Goal: Task Accomplishment & Management: Use online tool/utility

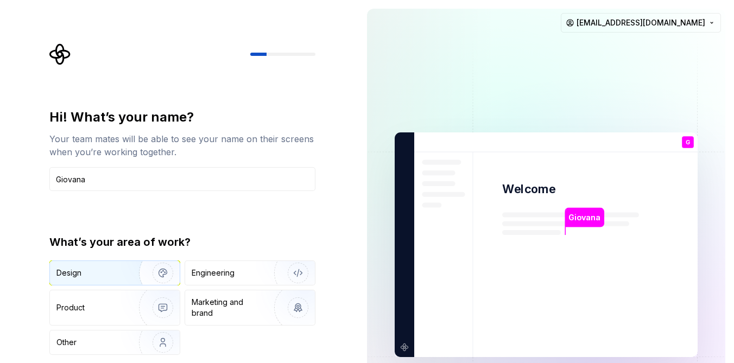
type input "Giovana"
click at [80, 273] on div "Design" at bounding box center [68, 273] width 25 height 11
click at [356, 270] on div "Hi! What’s your name? Your team mates will be able to see your name on their sc…" at bounding box center [179, 245] width 358 height 490
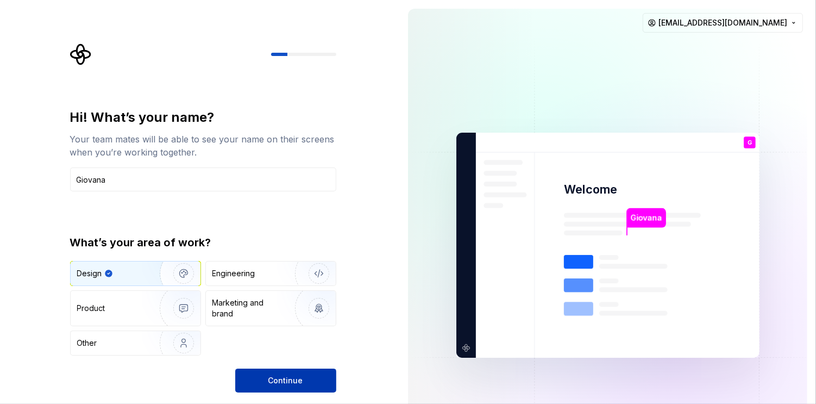
click at [313, 363] on button "Continue" at bounding box center [285, 380] width 101 height 24
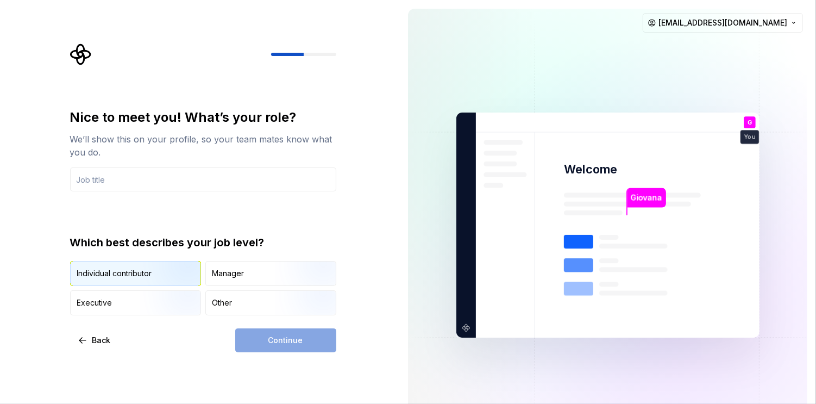
click at [180, 271] on img "button" at bounding box center [175, 286] width 70 height 73
click at [263, 180] on input "text" at bounding box center [203, 179] width 266 height 24
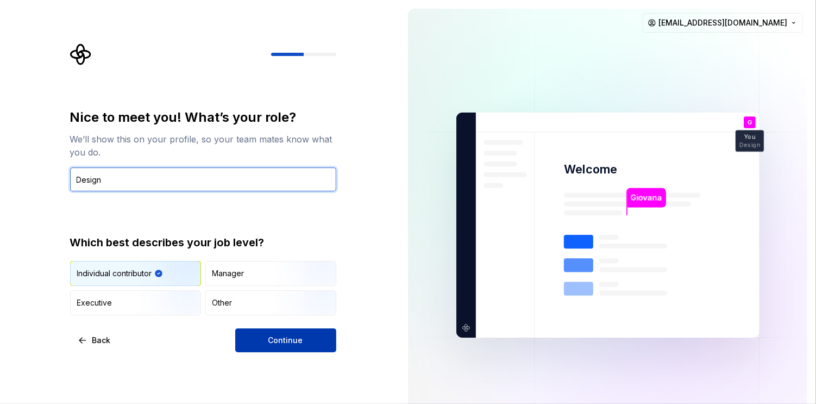
type input "Design"
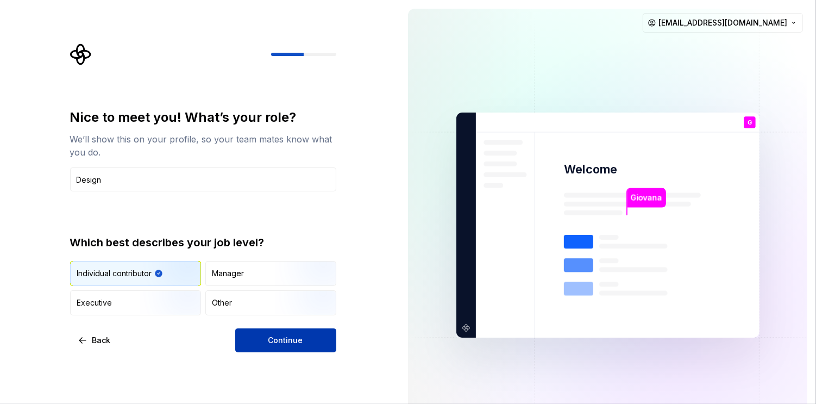
click at [299, 331] on button "Continue" at bounding box center [285, 340] width 101 height 24
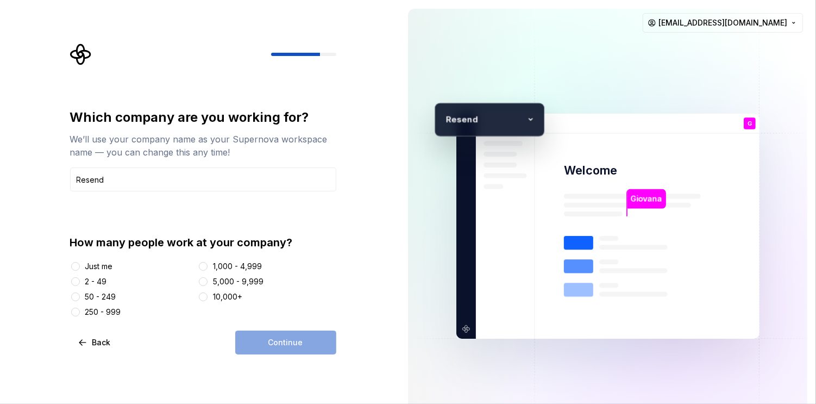
type input "Resend"
click at [95, 282] on div "2 - 49" at bounding box center [96, 281] width 22 height 11
click at [80, 282] on button "2 - 49" at bounding box center [75, 281] width 9 height 9
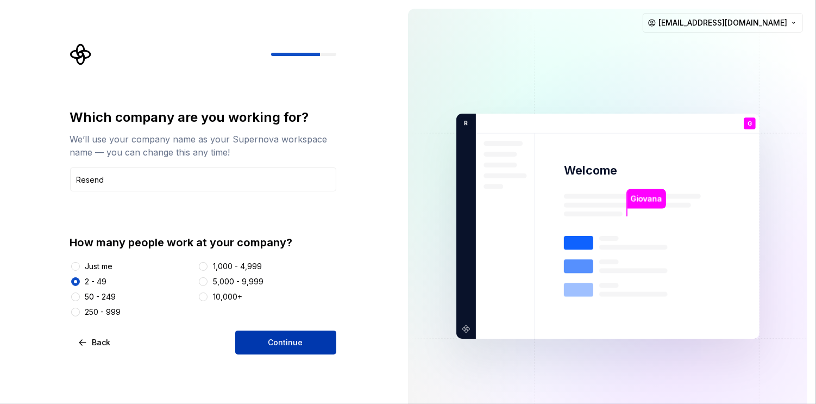
click at [260, 345] on button "Continue" at bounding box center [285, 342] width 101 height 24
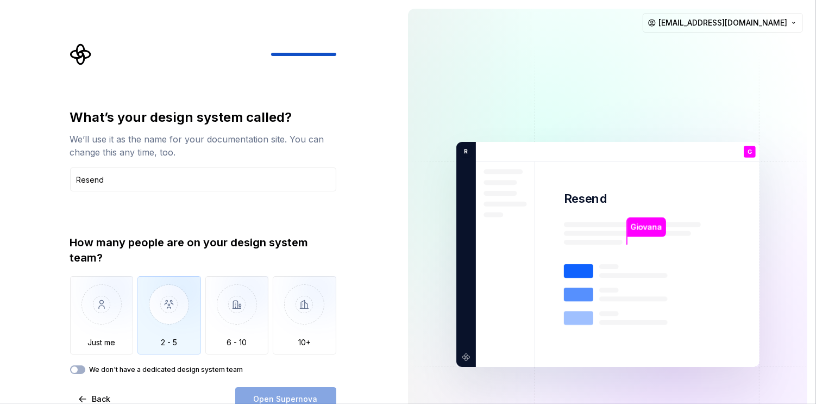
type input "Resend"
click at [195, 324] on img "button" at bounding box center [169, 312] width 64 height 73
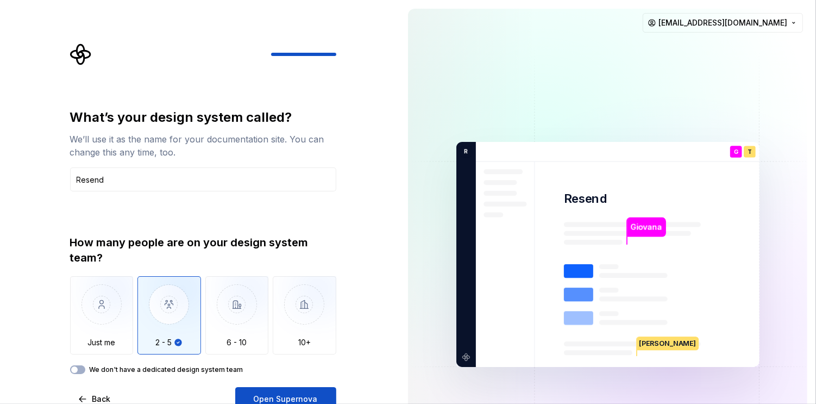
click at [202, 363] on label "We don't have a dedicated design system team" at bounding box center [167, 369] width 154 height 9
click at [85, 363] on button "We don't have a dedicated design system team" at bounding box center [77, 369] width 15 height 9
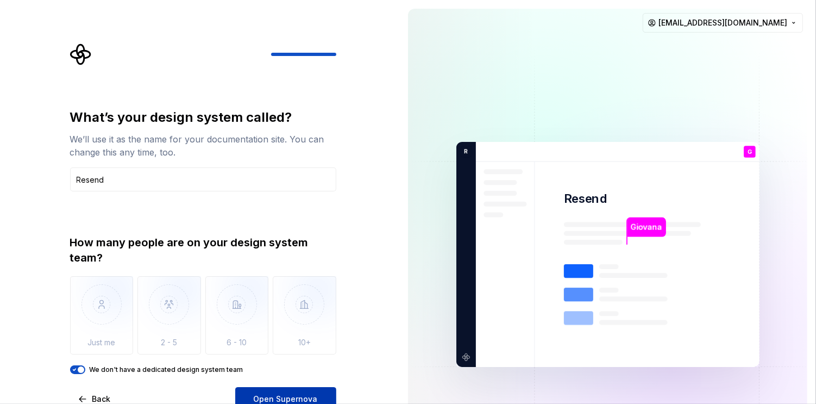
click at [285, 363] on button "Open Supernova" at bounding box center [285, 399] width 101 height 24
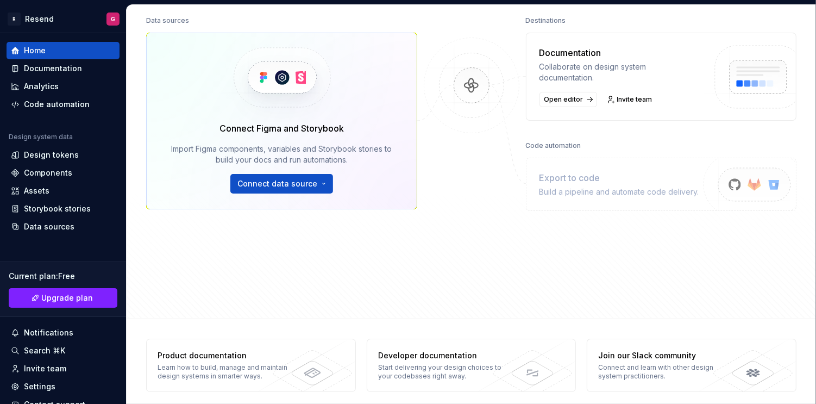
scroll to position [147, 0]
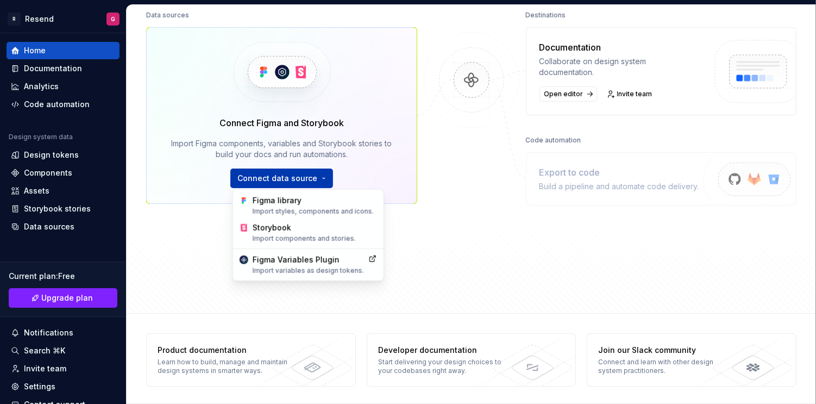
click at [287, 179] on html "R Resend G Home Documentation Analytics Code automation Design system data Desi…" at bounding box center [408, 202] width 816 height 404
click at [297, 210] on div "Import styles, components and icons." at bounding box center [315, 211] width 124 height 9
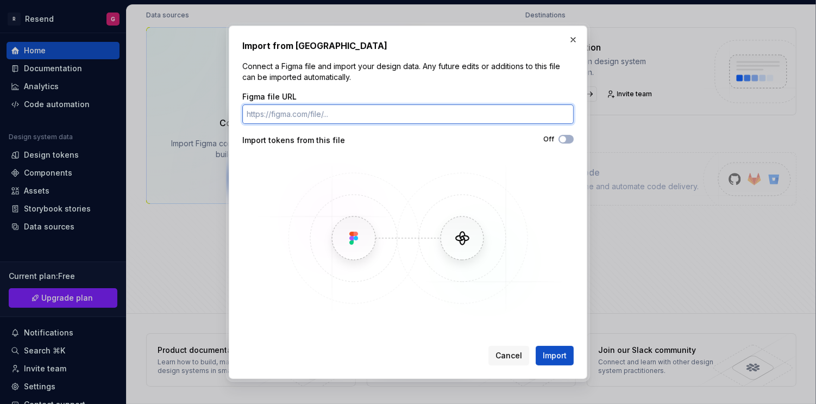
click at [348, 120] on input "Figma file URL" at bounding box center [407, 114] width 331 height 20
paste input "https://www.figma.com/design/Z9D3O5tsdE2Zmw9llfriz7/Product-Library?node-id=386…"
type input "https://www.figma.com/design/Z9D3O5tsdE2Zmw9llfriz7/Product-Library?node-id=386…"
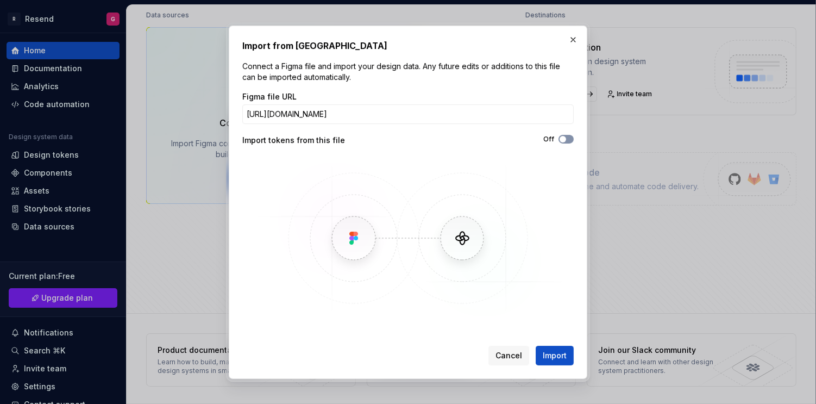
scroll to position [0, 0]
click at [568, 137] on button "Off" at bounding box center [565, 139] width 15 height 9
click at [552, 356] on span "Import" at bounding box center [555, 355] width 24 height 11
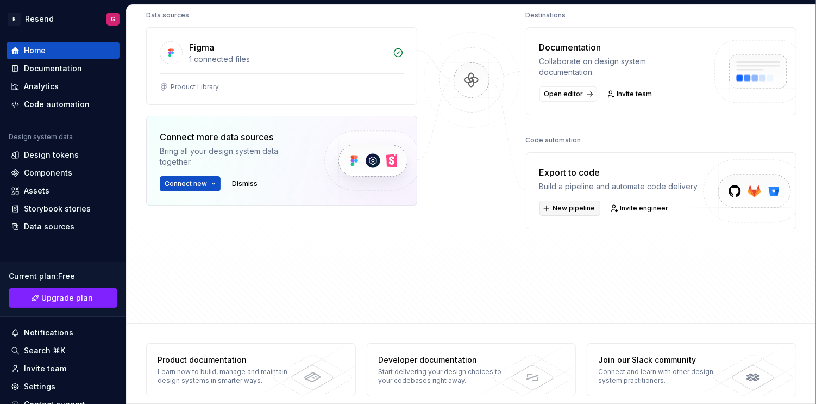
click at [579, 210] on span "New pipeline" at bounding box center [574, 208] width 42 height 9
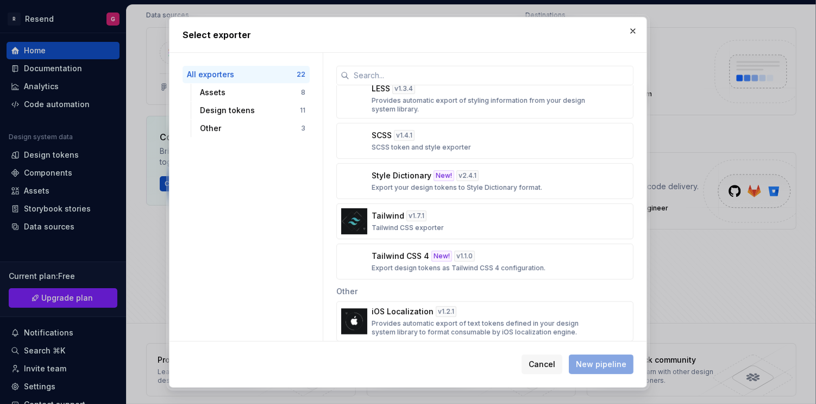
scroll to position [615, 0]
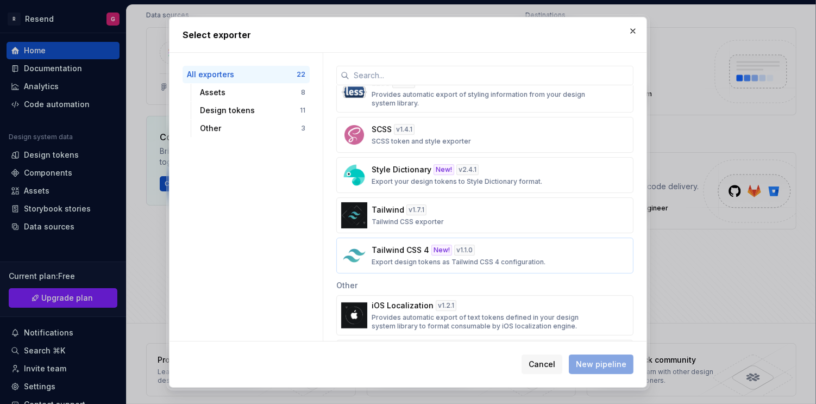
click at [507, 257] on p "Export design tokens as Tailwind CSS 4 configuration." at bounding box center [458, 261] width 174 height 9
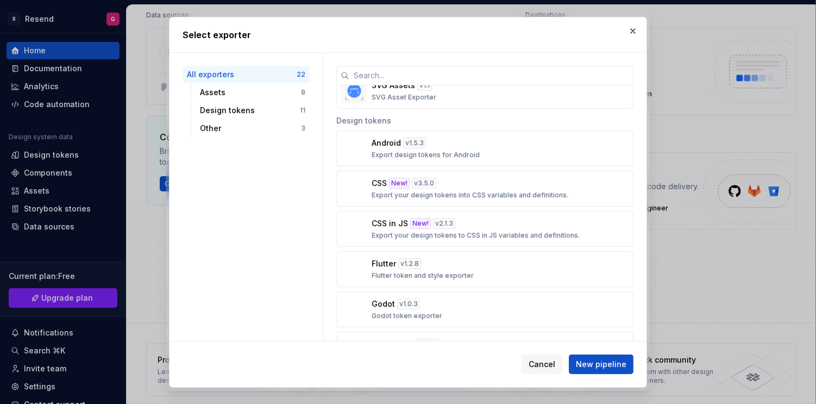
scroll to position [314, 0]
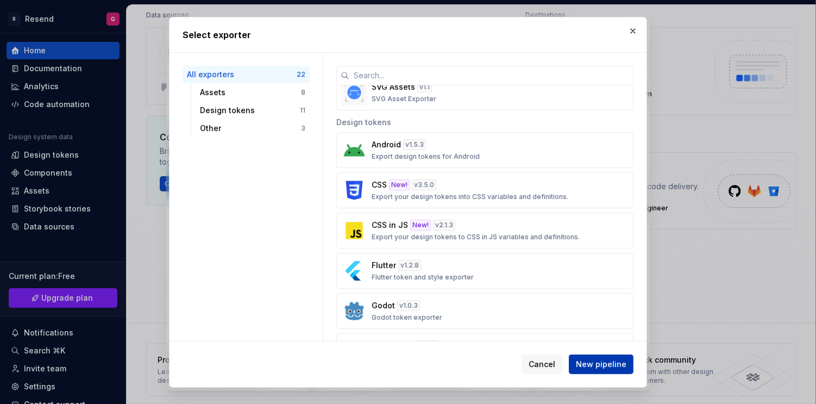
click at [605, 361] on span "New pipeline" at bounding box center [601, 363] width 51 height 11
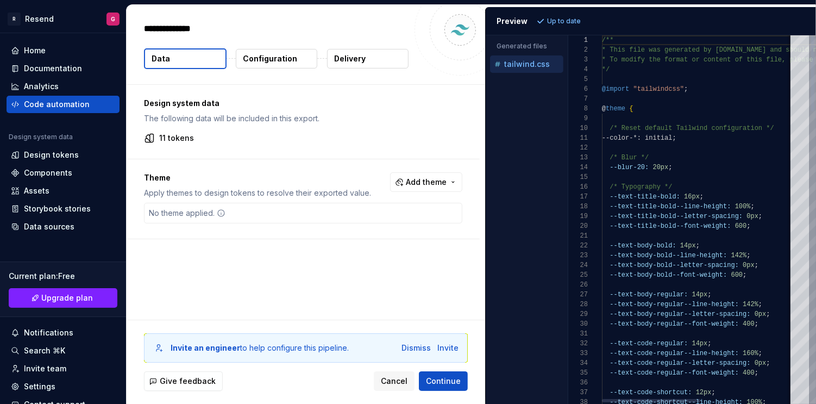
type textarea "*"
click at [379, 134] on div "11 tokens" at bounding box center [303, 138] width 318 height 11
click at [262, 53] on p "Configuration" at bounding box center [270, 58] width 54 height 11
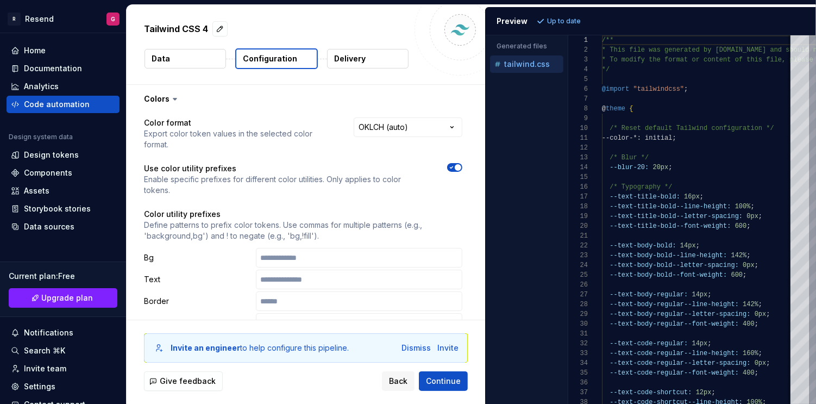
click at [349, 58] on p "Delivery" at bounding box center [349, 58] width 31 height 11
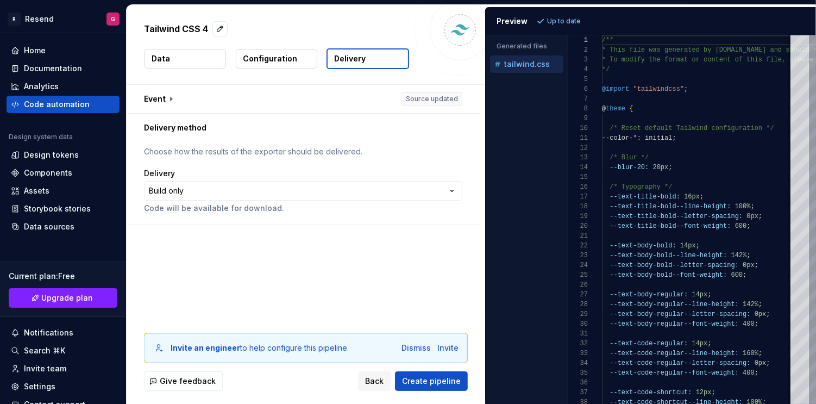
click at [183, 64] on button "Data" at bounding box center [184, 59] width 81 height 20
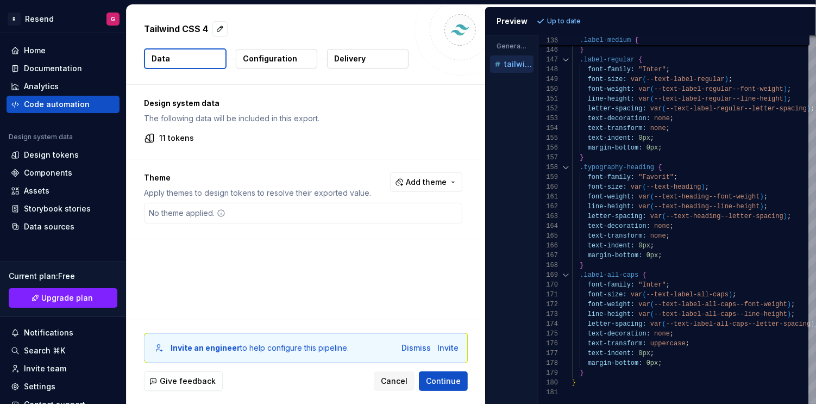
click at [532, 216] on div "Generated files Accessibility guide for tree . Navigate the tree with the arrow…" at bounding box center [651, 219] width 330 height 368
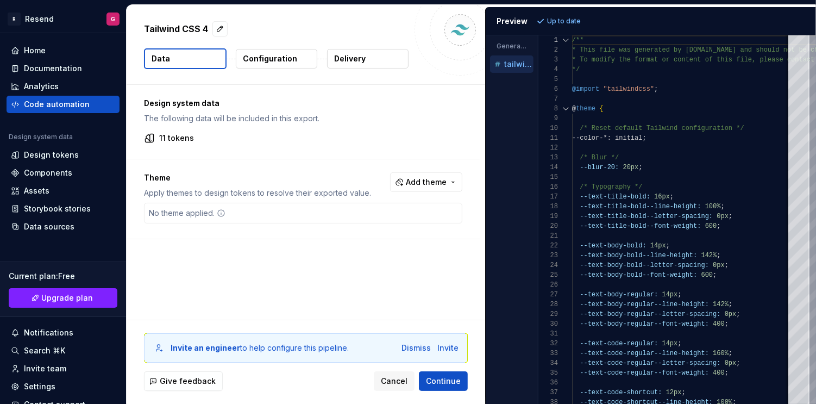
click at [452, 29] on img at bounding box center [460, 30] width 22 height 22
click at [212, 212] on div "No theme applied." at bounding box center [186, 213] width 85 height 20
click at [425, 187] on button "Add theme" at bounding box center [426, 182] width 72 height 20
click at [389, 227] on div "Dark" at bounding box center [408, 224] width 103 height 11
click at [385, 276] on html "R Resend G Home Documentation Analytics Code automation Design system data Desi…" at bounding box center [408, 202] width 816 height 404
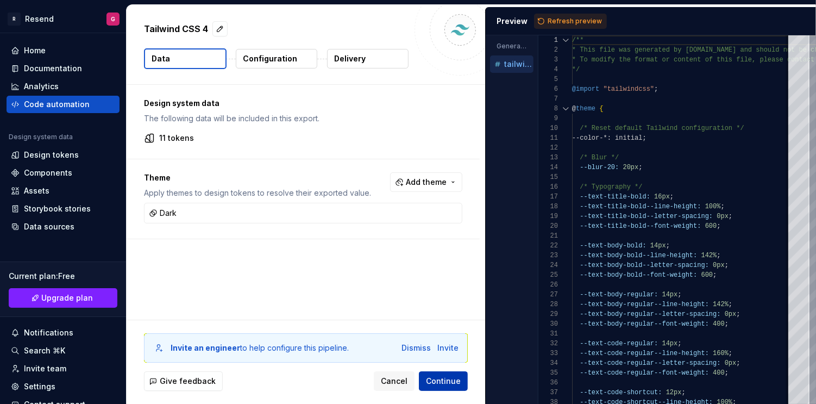
click at [452, 363] on span "Continue" at bounding box center [443, 380] width 35 height 11
